Goal: Task Accomplishment & Management: Use online tool/utility

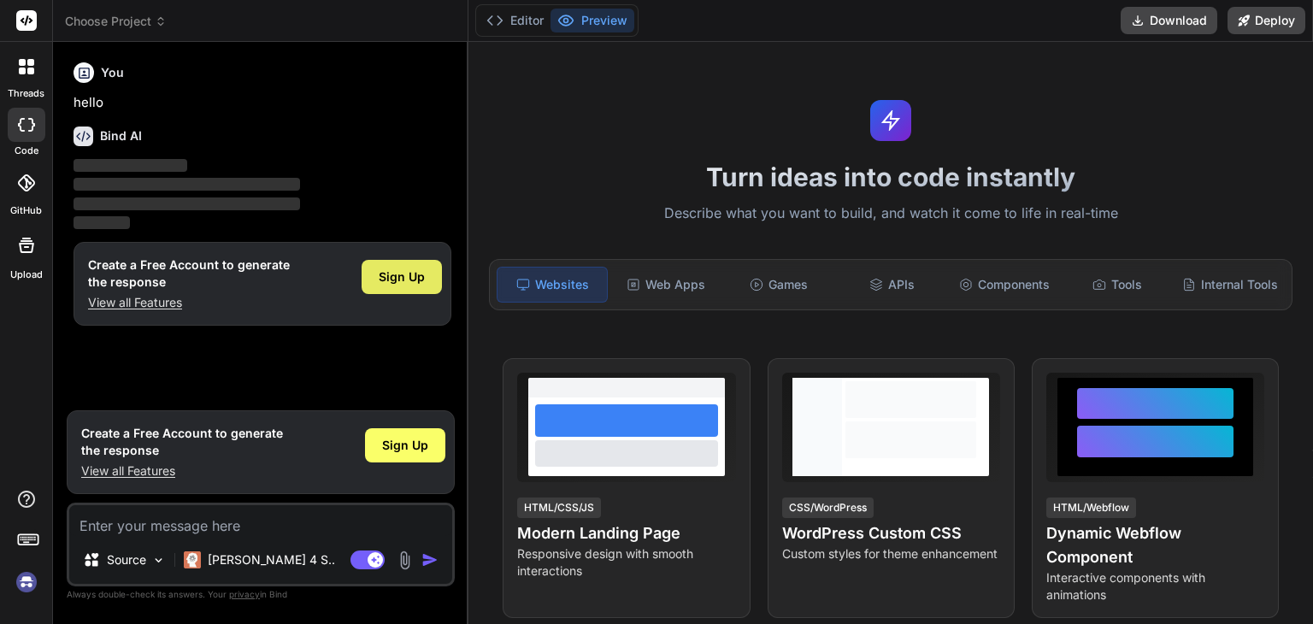
click at [424, 276] on span "Sign Up" at bounding box center [402, 276] width 46 height 17
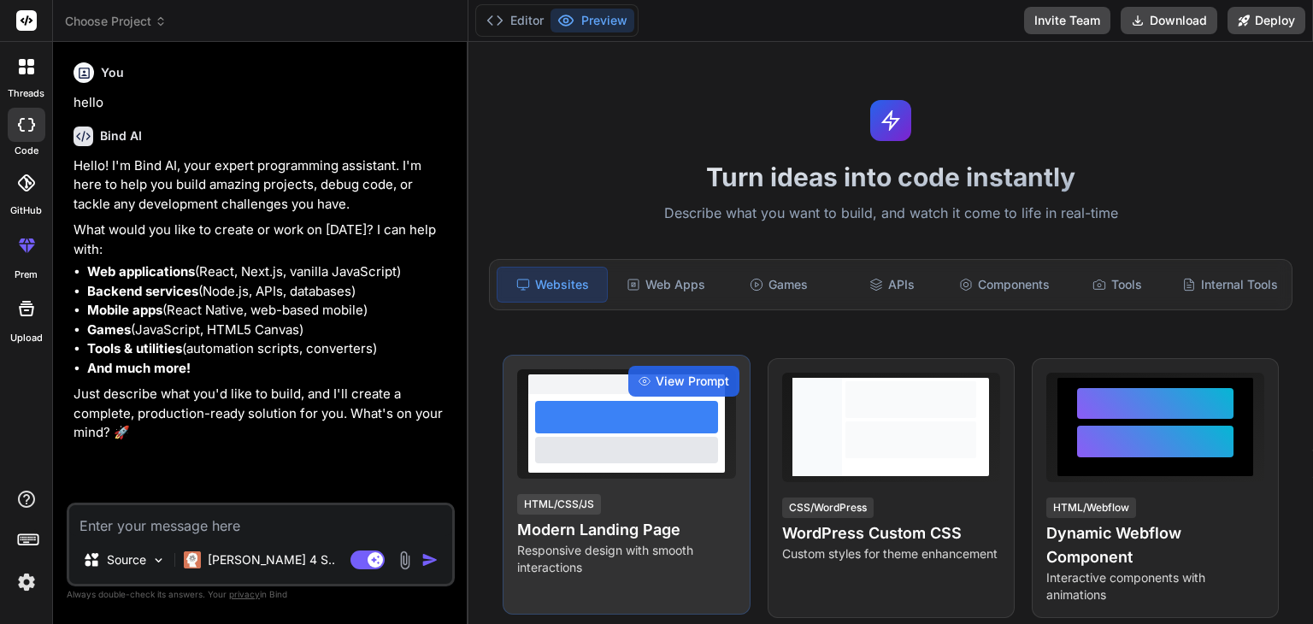
type textarea "x"
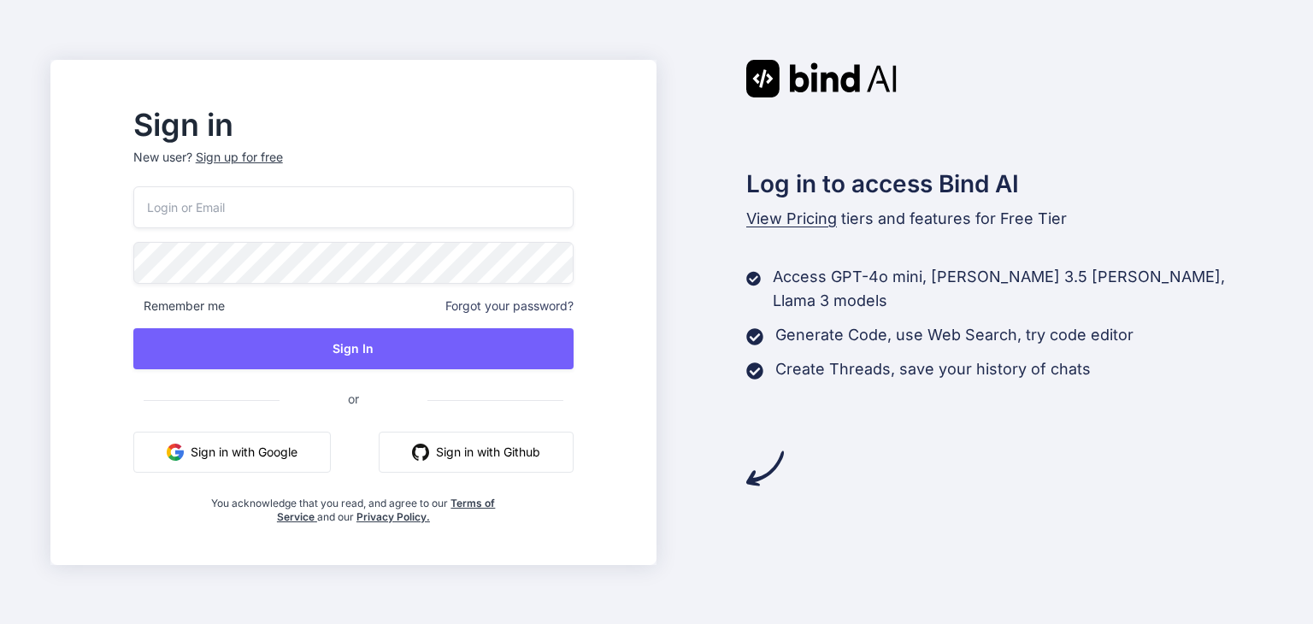
click at [325, 444] on button "Sign in with Google" at bounding box center [231, 452] width 197 height 41
